Goal: Information Seeking & Learning: Learn about a topic

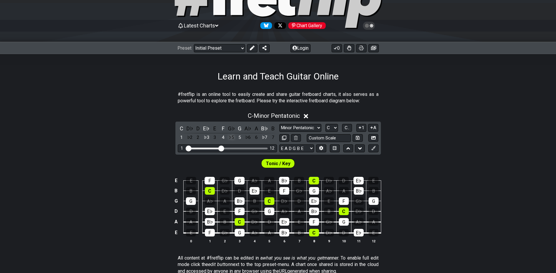
scroll to position [131, 0]
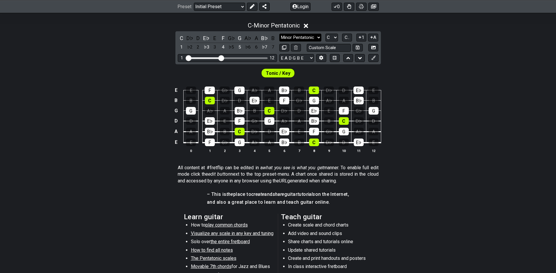
click at [306, 36] on select "Minor Pentatonic Click to edit Minor Pentatonic Major Pentatonic Minor Blues Ma…" at bounding box center [300, 38] width 42 height 8
select select "Major / [PERSON_NAME]"
click at [279, 34] on select "Minor Pentatonic Click to edit Minor Pentatonic Major Pentatonic Minor Blues Ma…" at bounding box center [300, 38] width 42 height 8
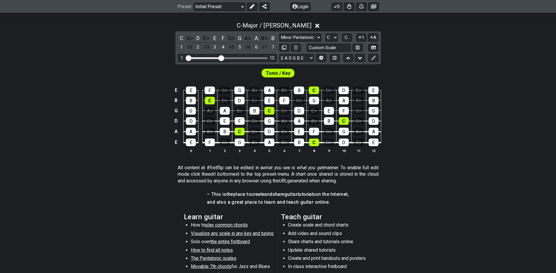
click at [423, 75] on div "Tonic / Key" at bounding box center [278, 71] width 556 height 15
click at [336, 36] on select "A♭ A A♯ B♭ B C C♯ D♭ D D♯ E♭ E F F♯ G♭ G G♯" at bounding box center [331, 38] width 13 height 8
click at [325, 34] on select "A♭ A A♯ B♭ B C C♯ D♭ D D♯ E♭ E F F♯ G♭ G G♯" at bounding box center [331, 38] width 13 height 8
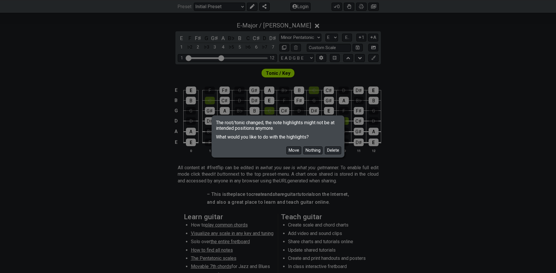
click at [429, 76] on div "The root/tonic changed, the note highlights might not be at intended positions …" at bounding box center [278, 136] width 556 height 273
click at [286, 151] on button "Move" at bounding box center [293, 150] width 15 height 8
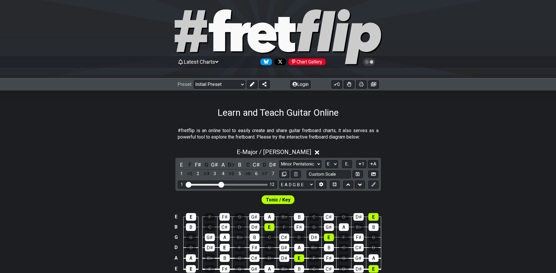
scroll to position [0, 0]
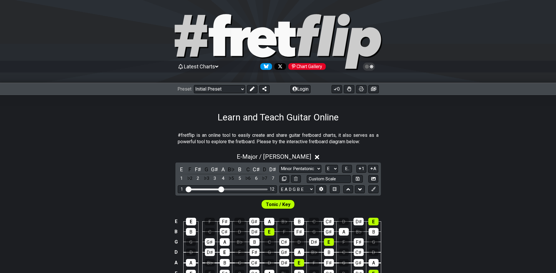
click at [371, 67] on icon at bounding box center [371, 66] width 4 height 4
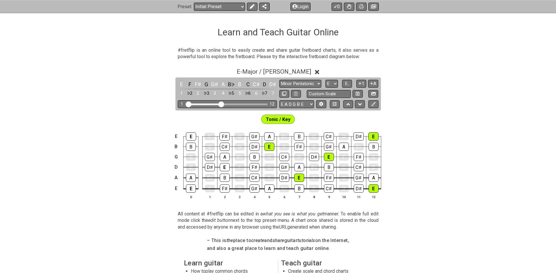
scroll to position [115, 0]
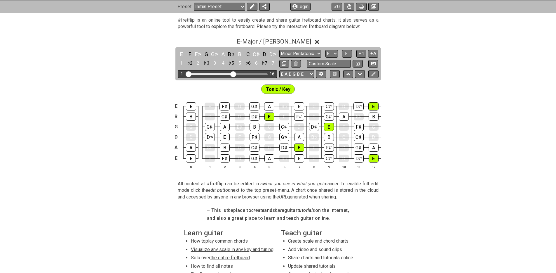
drag, startPoint x: 223, startPoint y: 74, endPoint x: 232, endPoint y: 73, distance: 9.4
click at [232, 74] on input "Visible fret range" at bounding box center [227, 74] width 83 height 0
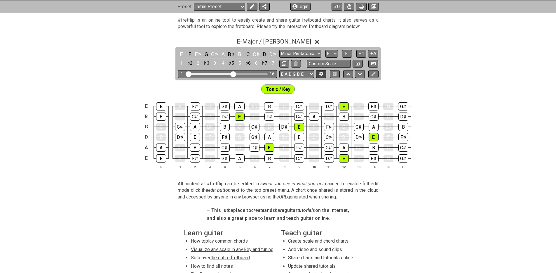
click at [322, 75] on icon at bounding box center [321, 74] width 4 height 4
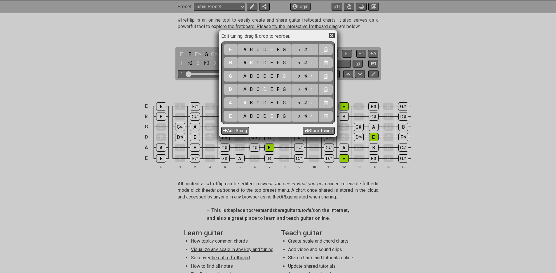
click at [334, 35] on icon at bounding box center [332, 35] width 6 height 6
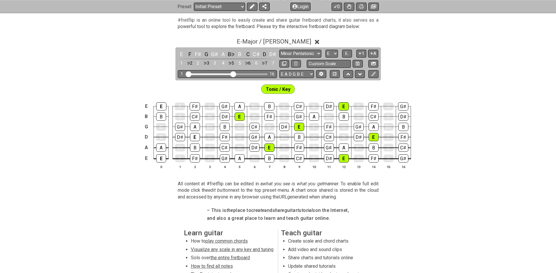
click at [495, 107] on div "E E F F♯ G G♯ A B♭ B C C♯ D D♯ E F F♯ G G♯ B B C C♯ D D♯ E F F♯ G G♯ A B♭ B C C…" at bounding box center [278, 136] width 556 height 82
click at [228, 74] on div "Visible fret range" at bounding box center [210, 74] width 47 height 2
click at [230, 74] on input "Visible fret range" at bounding box center [227, 74] width 83 height 0
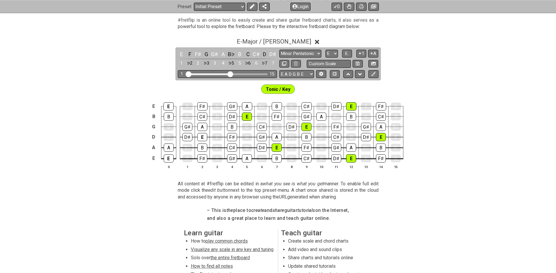
click at [478, 119] on div "E E F F♯ G G♯ A B♭ B C C♯ D D♯ E F F♯ G B B C C♯ D D♯ E F F♯ G G♯ A B♭ B C C♯ D…" at bounding box center [278, 136] width 556 height 82
drag, startPoint x: 474, startPoint y: 124, endPoint x: 477, endPoint y: 124, distance: 3.0
click at [477, 124] on div "E E F F♯ G G♯ A B♭ B C C♯ D D♯ E F F♯ G B B C C♯ D D♯ E F F♯ G G♯ A B♭ B C C♯ D…" at bounding box center [278, 136] width 556 height 82
click at [333, 53] on select "A♭ A A♯ B♭ B C C♯ D♭ D D♯ E♭ E F F♯ G♭ G G♯" at bounding box center [331, 54] width 13 height 8
select select "D"
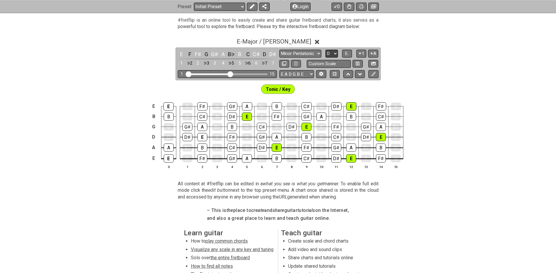
click at [325, 50] on select "A♭ A A♯ B♭ B C C♯ D♭ D D♯ E♭ E F F♯ G♭ G G♯" at bounding box center [331, 54] width 13 height 8
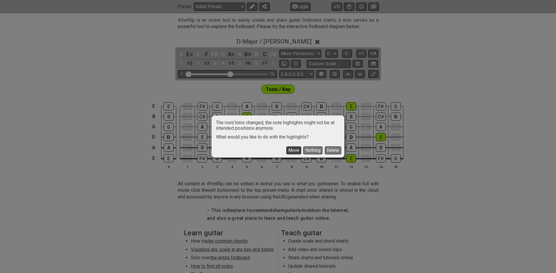
click at [294, 149] on button "Move" at bounding box center [293, 150] width 15 height 8
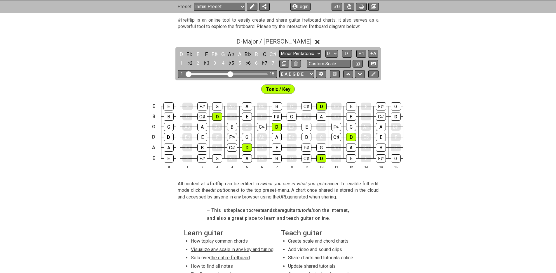
click at [302, 53] on select "Minor Pentatonic Click to edit Minor Pentatonic Major Pentatonic Minor Blues Ma…" at bounding box center [300, 54] width 42 height 8
click at [279, 50] on select "Minor Pentatonic Click to edit Minor Pentatonic Major Pentatonic Minor Blues Ma…" at bounding box center [300, 54] width 42 height 8
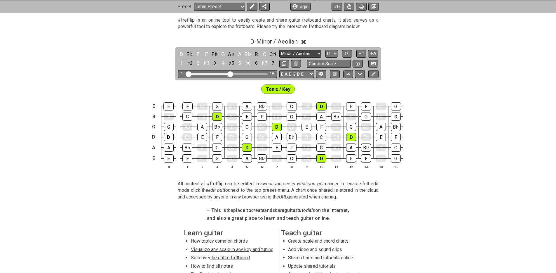
click at [311, 54] on select "Minor Pentatonic Click to edit Minor Pentatonic Major Pentatonic Minor Blues Ma…" at bounding box center [300, 54] width 42 height 8
click at [279, 50] on select "Minor Pentatonic Click to edit Minor Pentatonic Major Pentatonic Minor Blues Ma…" at bounding box center [300, 54] width 42 height 8
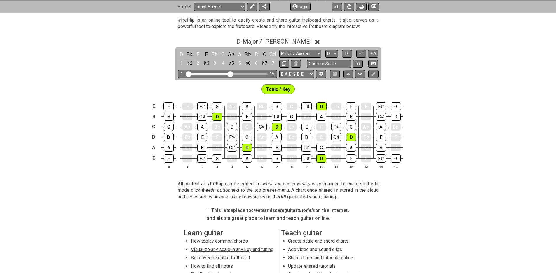
click at [500, 121] on div "E E F F♯ G A♭ A B♭ B C C♯ D E♭ E F F♯ G B B C C♯ D E♭ E F F♯ G A♭ A B♭ B C C♯ D…" at bounding box center [278, 136] width 556 height 82
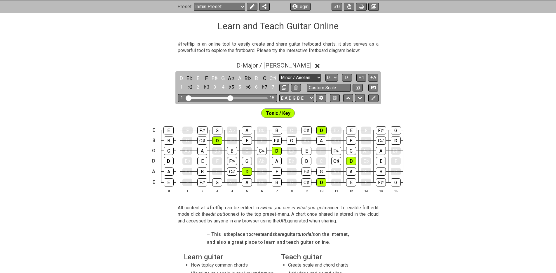
click at [310, 78] on select "Minor Pentatonic Click to edit Minor Pentatonic Major Pentatonic Minor Blues Ma…" at bounding box center [300, 78] width 42 height 8
select select "Minor Blues"
click at [279, 74] on select "Minor Pentatonic Click to edit Minor Pentatonic Major Pentatonic Minor Blues Ma…" at bounding box center [300, 78] width 42 height 8
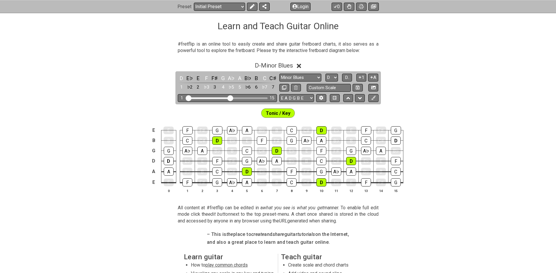
click at [471, 123] on div "E E F F♯ G A♭ A B♭ B C C♯ D E♭ E F F♯ G B B C C♯ D E♭ E F F♯ G A♭ A B♭ B C C♯ D…" at bounding box center [278, 160] width 556 height 82
click at [362, 8] on button at bounding box center [361, 6] width 11 height 8
click at [310, 77] on select "Minor Pentatonic Click to edit Minor Pentatonic Major Pentatonic Minor Blues Ma…" at bounding box center [300, 78] width 42 height 8
click at [279, 74] on select "Minor Pentatonic Click to edit Minor Pentatonic Major Pentatonic Minor Blues Ma…" at bounding box center [300, 78] width 42 height 8
click at [313, 77] on select "Minor Pentatonic Click to edit Minor Pentatonic Major Pentatonic Minor Blues Ma…" at bounding box center [300, 78] width 42 height 8
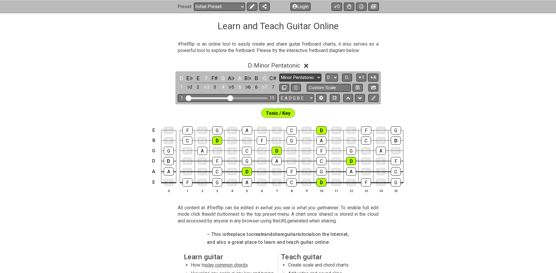
click at [279, 74] on select "Minor Pentatonic Click to edit Minor Pentatonic Major Pentatonic Minor Blues Ma…" at bounding box center [300, 78] width 42 height 8
click at [314, 76] on select "Minor Pentatonic Click to edit Minor Pentatonic Major Pentatonic Minor Blues Ma…" at bounding box center [300, 78] width 42 height 8
click at [279, 74] on select "Minor Pentatonic Click to edit Minor Pentatonic Major Pentatonic Minor Blues Ma…" at bounding box center [300, 78] width 42 height 8
click at [313, 77] on select "Minor Pentatonic Click to edit Minor Pentatonic Major Pentatonic Minor Blues Ma…" at bounding box center [300, 78] width 42 height 8
click at [279, 74] on select "Minor Pentatonic Click to edit Minor Pentatonic Major Pentatonic Minor Blues Ma…" at bounding box center [300, 78] width 42 height 8
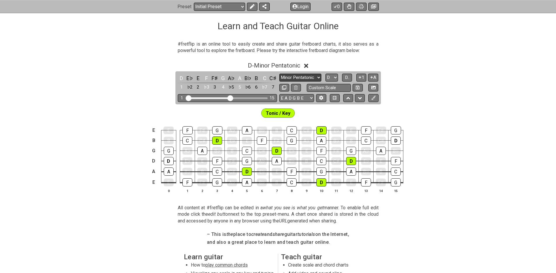
click at [315, 76] on select "Minor Pentatonic Click to edit Minor Pentatonic Major Pentatonic Minor Blues Ma…" at bounding box center [300, 78] width 42 height 8
click at [279, 74] on select "Minor Pentatonic Click to edit Minor Pentatonic Major Pentatonic Minor Blues Ma…" at bounding box center [300, 78] width 42 height 8
click at [308, 78] on select "Minor Pentatonic Click to edit Minor Pentatonic Major Pentatonic Minor Blues Ma…" at bounding box center [300, 78] width 42 height 8
click at [279, 74] on select "Minor Pentatonic Click to edit Minor Pentatonic Major Pentatonic Minor Blues Ma…" at bounding box center [300, 78] width 42 height 8
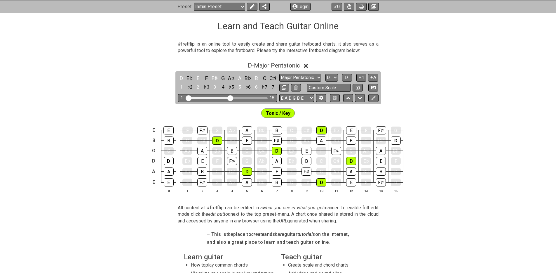
click at [446, 105] on div "Tonic / Key" at bounding box center [278, 111] width 556 height 15
click at [299, 77] on select "Minor Pentatonic Click to edit Minor Pentatonic Major Pentatonic Minor Blues Ma…" at bounding box center [300, 78] width 42 height 8
select select "Minor Pentatonic"
click at [279, 74] on select "Minor Pentatonic Click to edit Minor Pentatonic Major Pentatonic Minor Blues Ma…" at bounding box center [300, 78] width 42 height 8
click at [476, 150] on div "E E F F♯ G A♭ A B♭ B C C♯ D E♭ E F F♯ G B B C C♯ D E♭ E F F♯ G A♭ A B♭ B C C♯ D…" at bounding box center [278, 160] width 556 height 82
